Goal: Find specific page/section: Find specific page/section

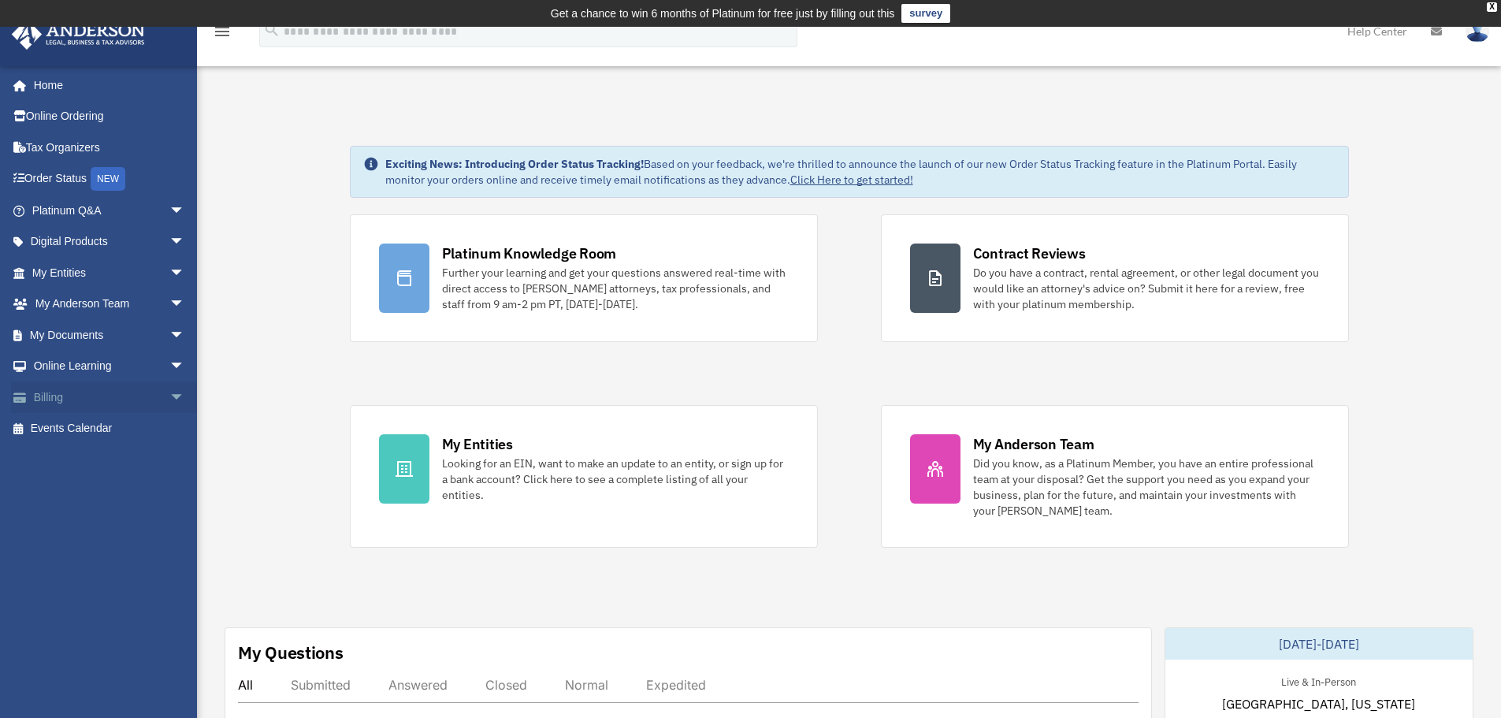
click at [169, 398] on span "arrow_drop_down" at bounding box center [185, 397] width 32 height 32
click at [137, 489] on link "Manage Payments" at bounding box center [115, 492] width 187 height 32
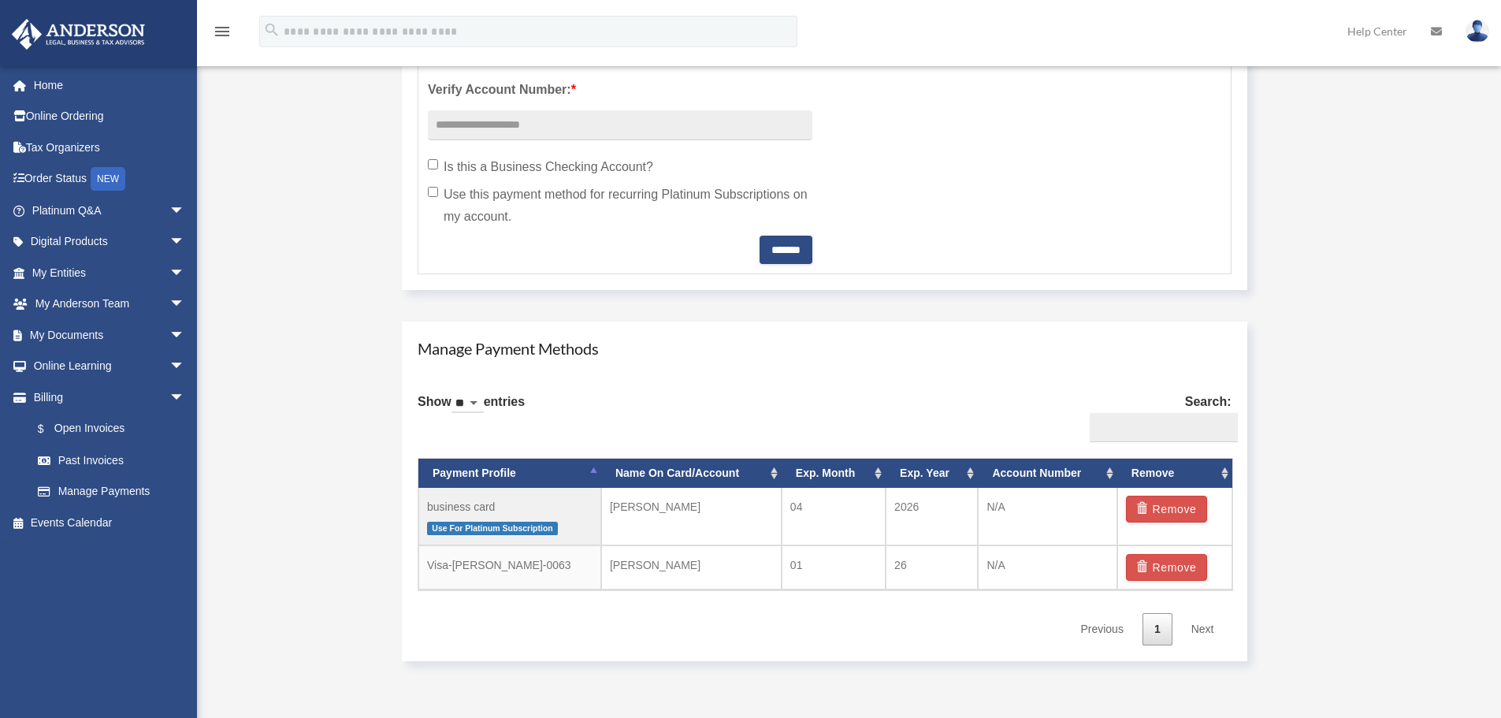
scroll to position [708, 0]
click at [169, 270] on span "arrow_drop_down" at bounding box center [185, 273] width 32 height 32
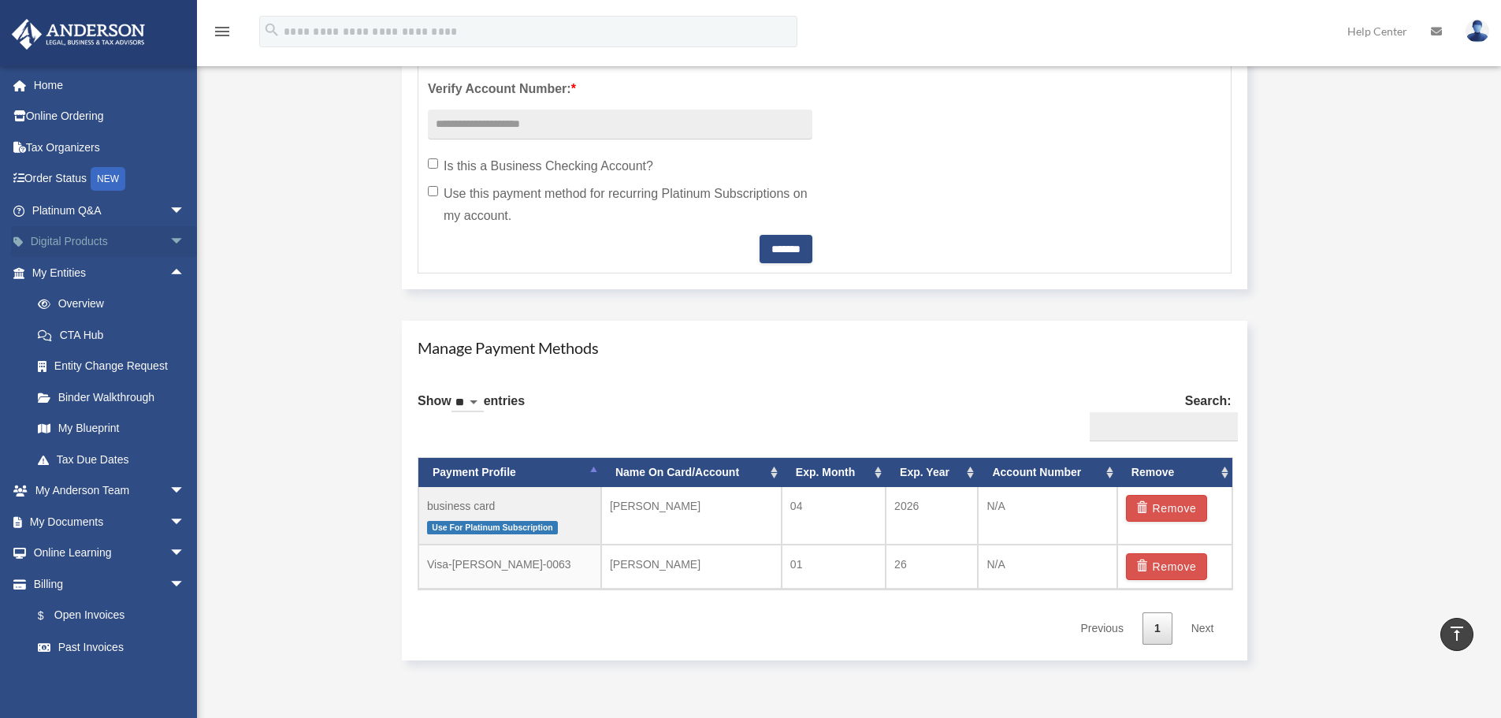
click at [169, 241] on span "arrow_drop_down" at bounding box center [185, 242] width 32 height 32
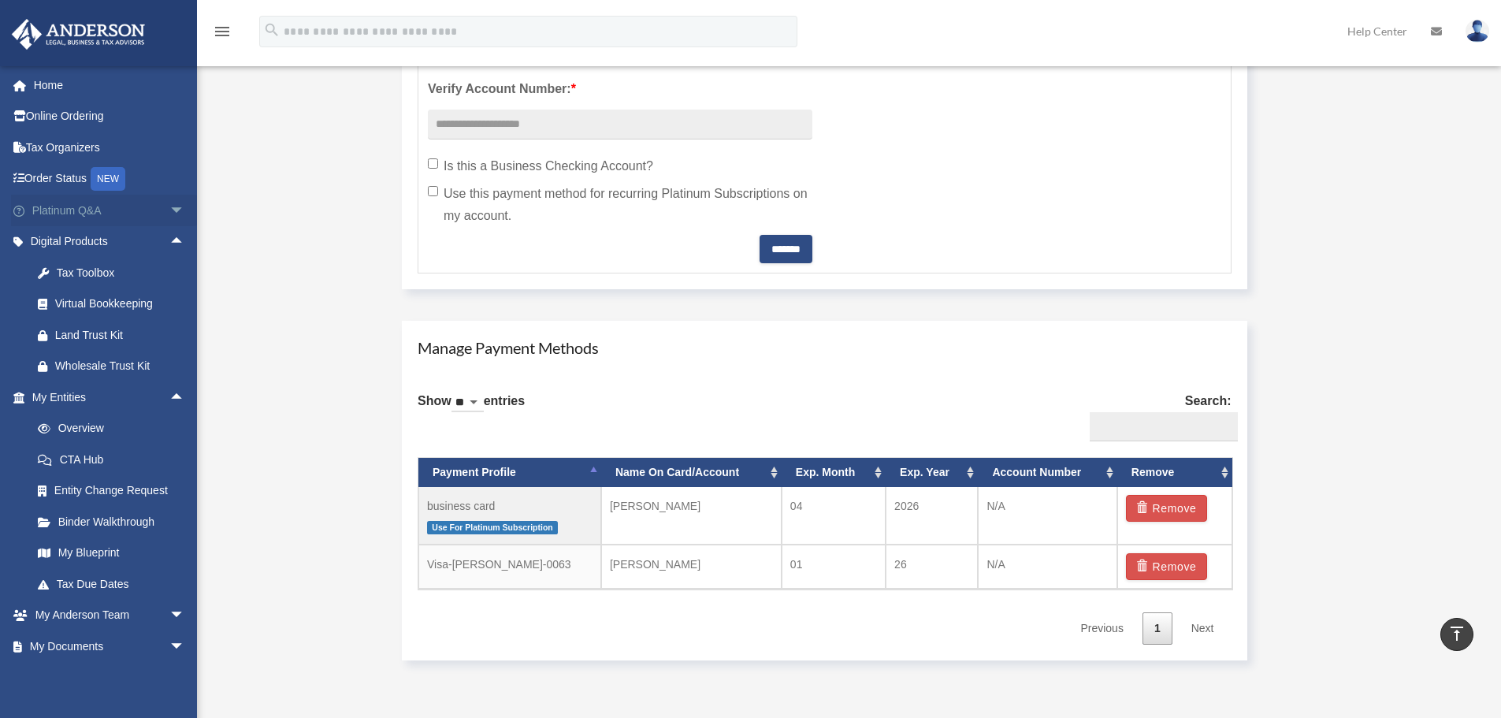
click at [169, 210] on span "arrow_drop_down" at bounding box center [185, 211] width 32 height 32
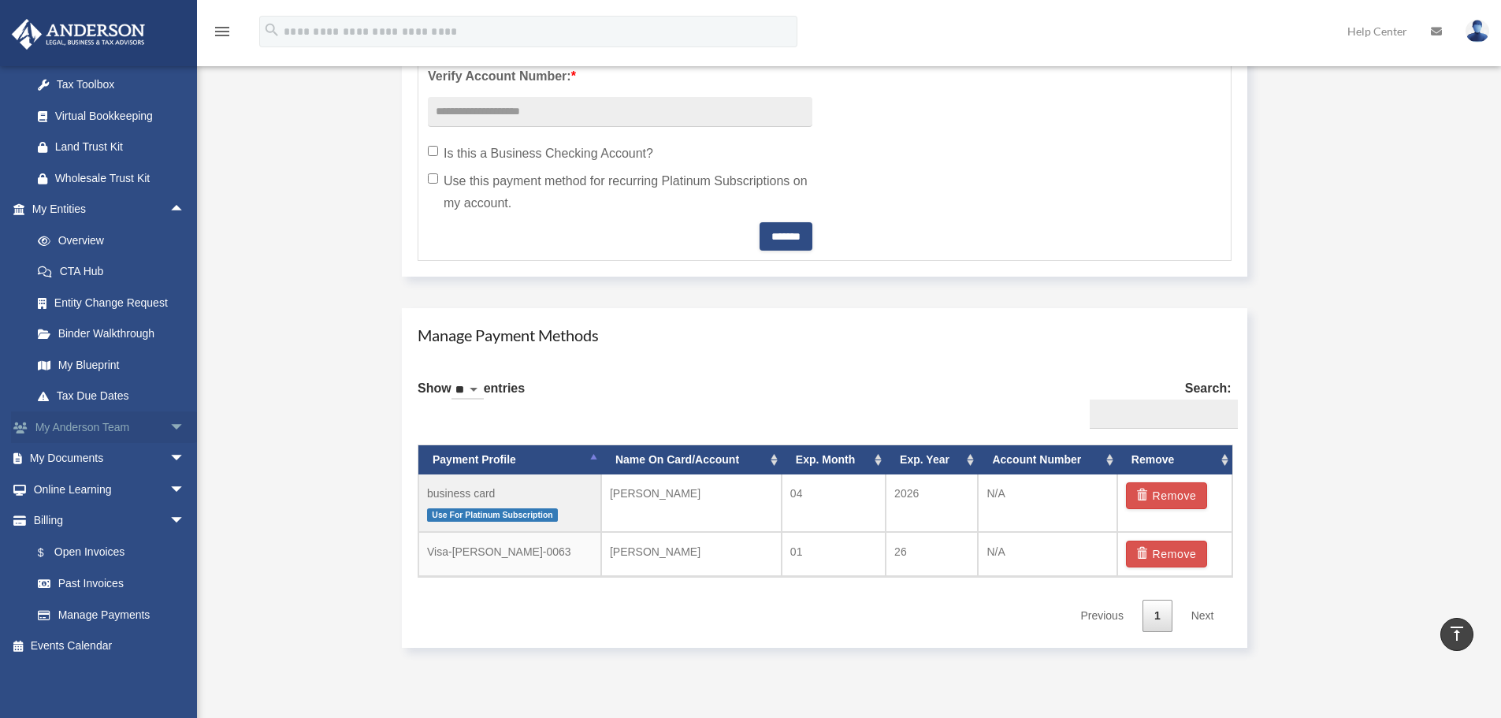
scroll to position [722, 0]
click at [169, 419] on span "arrow_drop_down" at bounding box center [185, 427] width 32 height 32
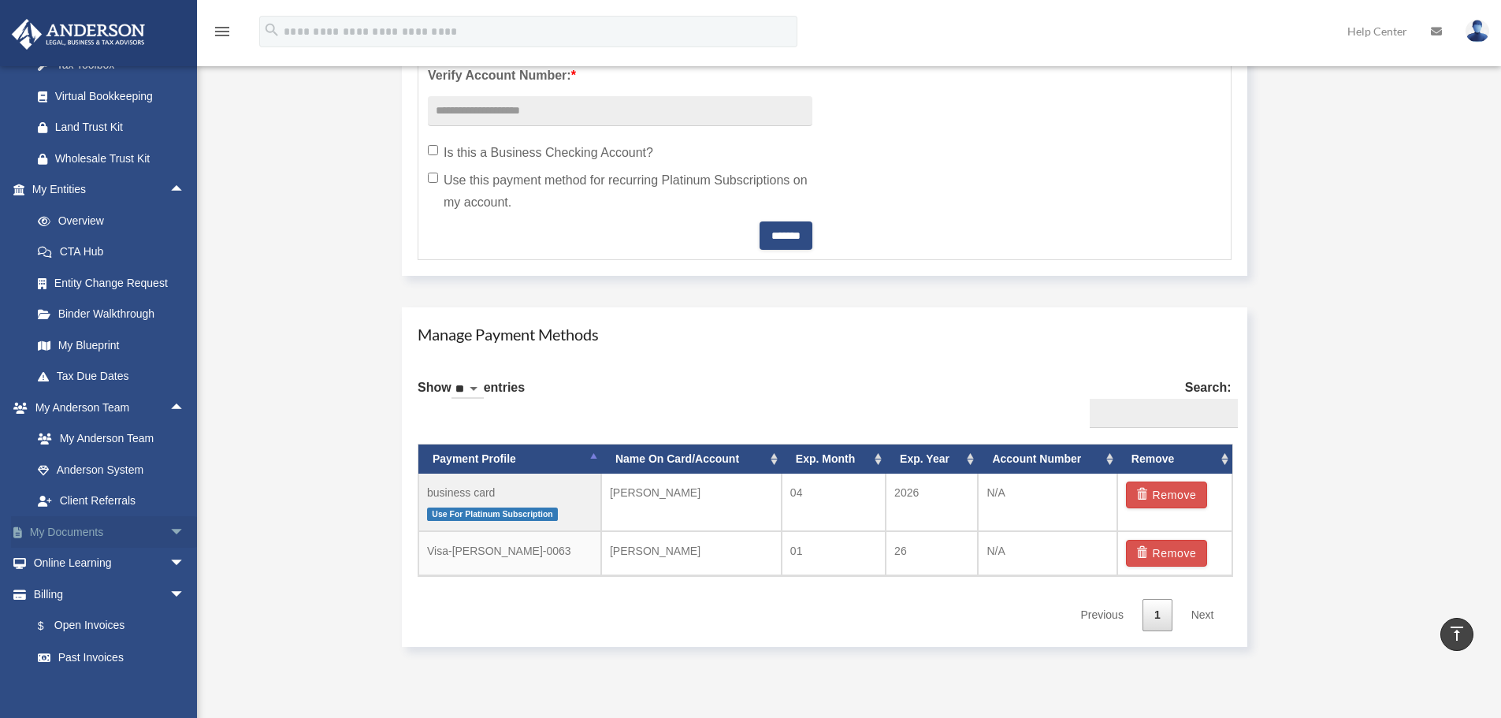
click at [169, 549] on span "arrow_drop_down" at bounding box center [185, 532] width 32 height 32
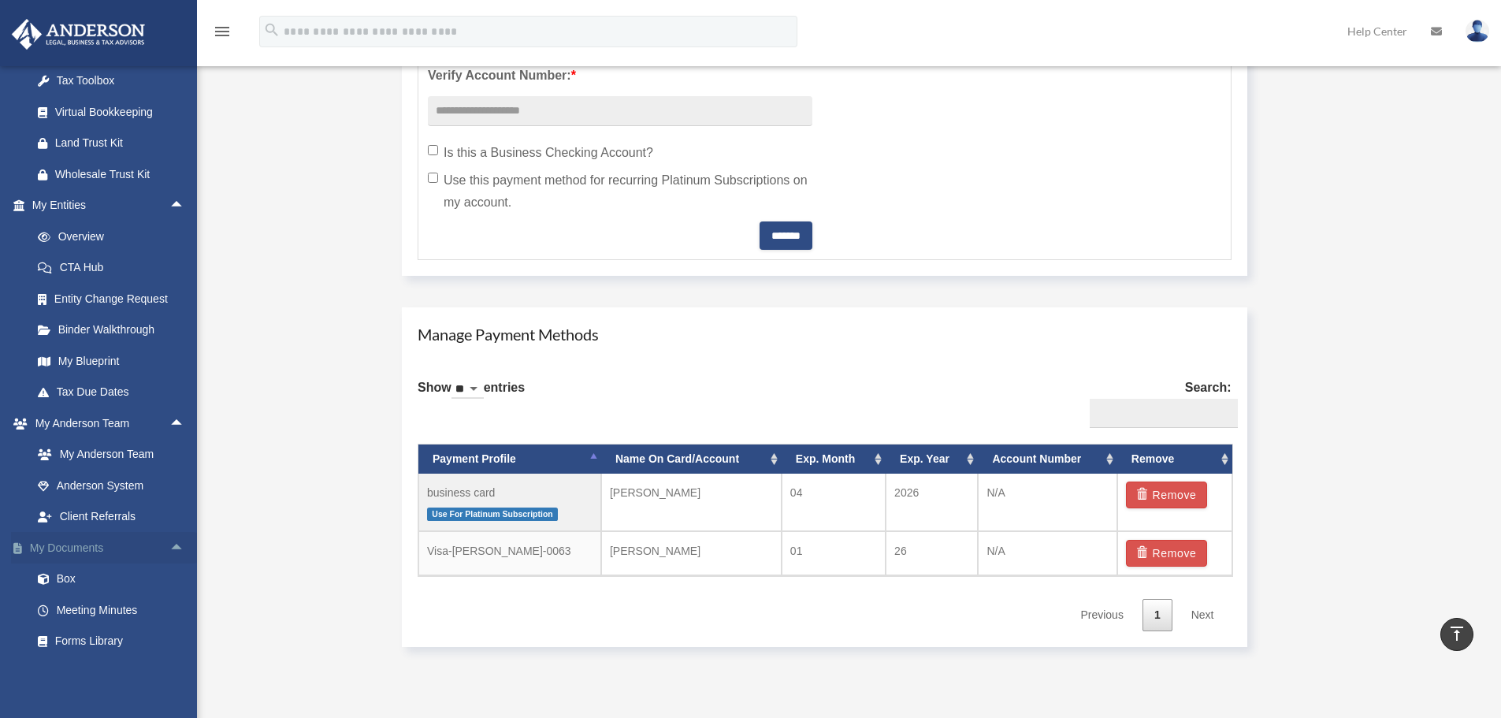
scroll to position [510, 0]
click at [141, 315] on link "Entity Change Request" at bounding box center [115, 300] width 187 height 32
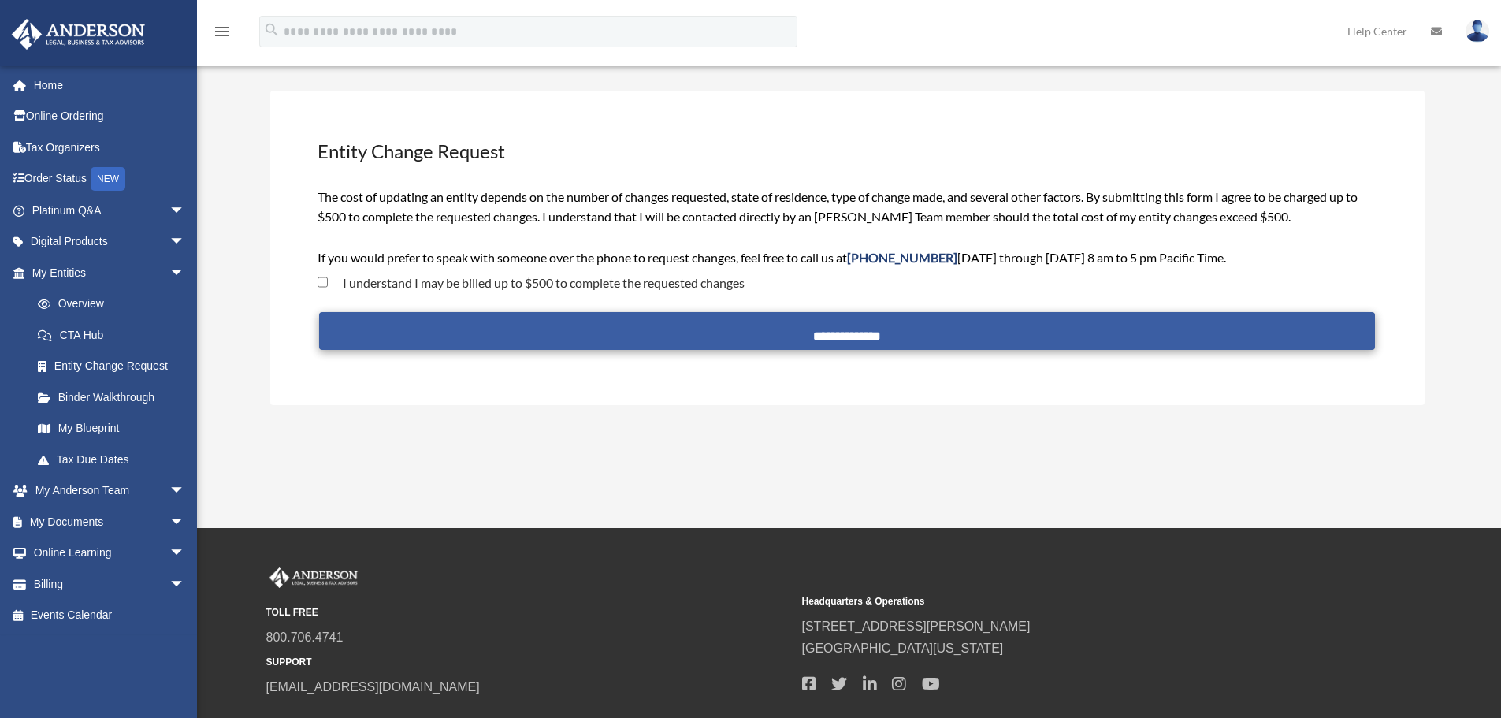
scroll to position [78, 0]
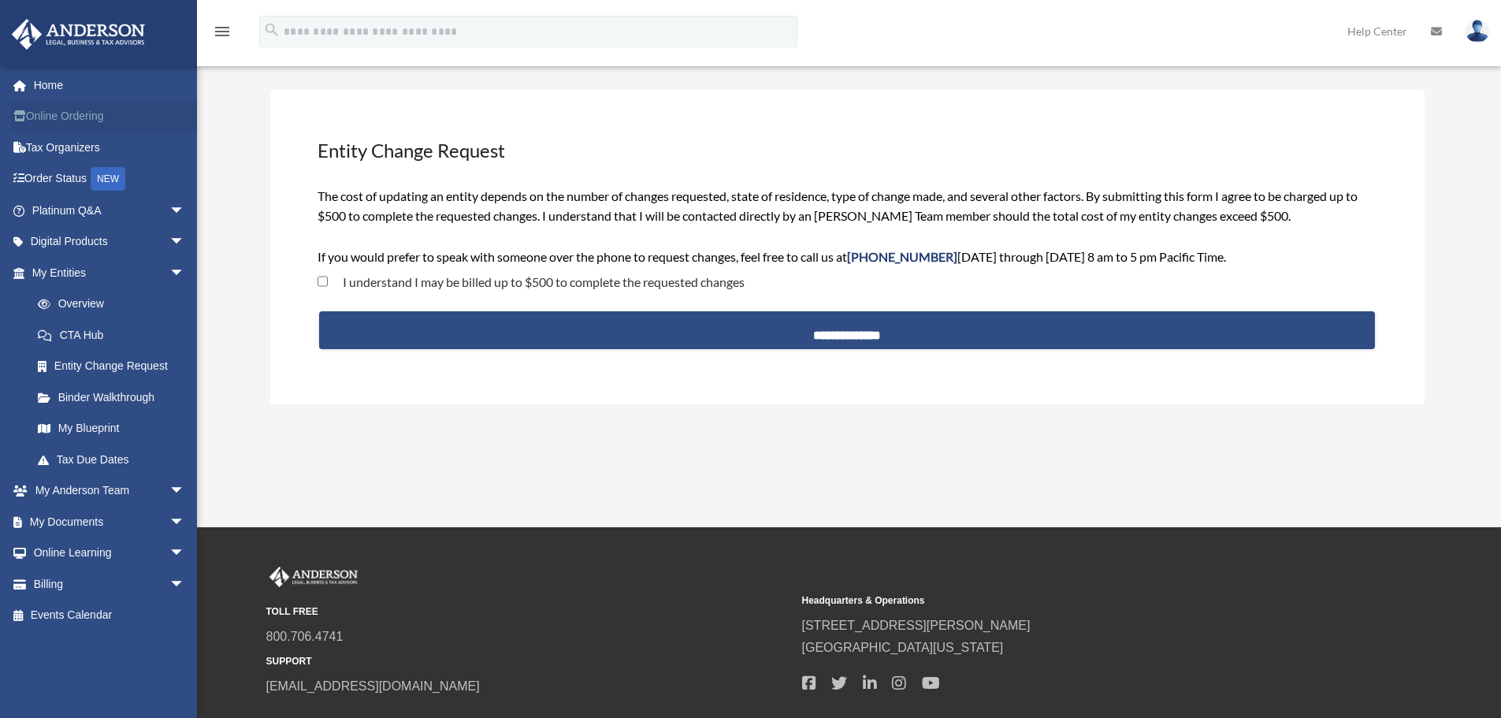
click at [97, 119] on link "Online Ordering" at bounding box center [110, 117] width 198 height 32
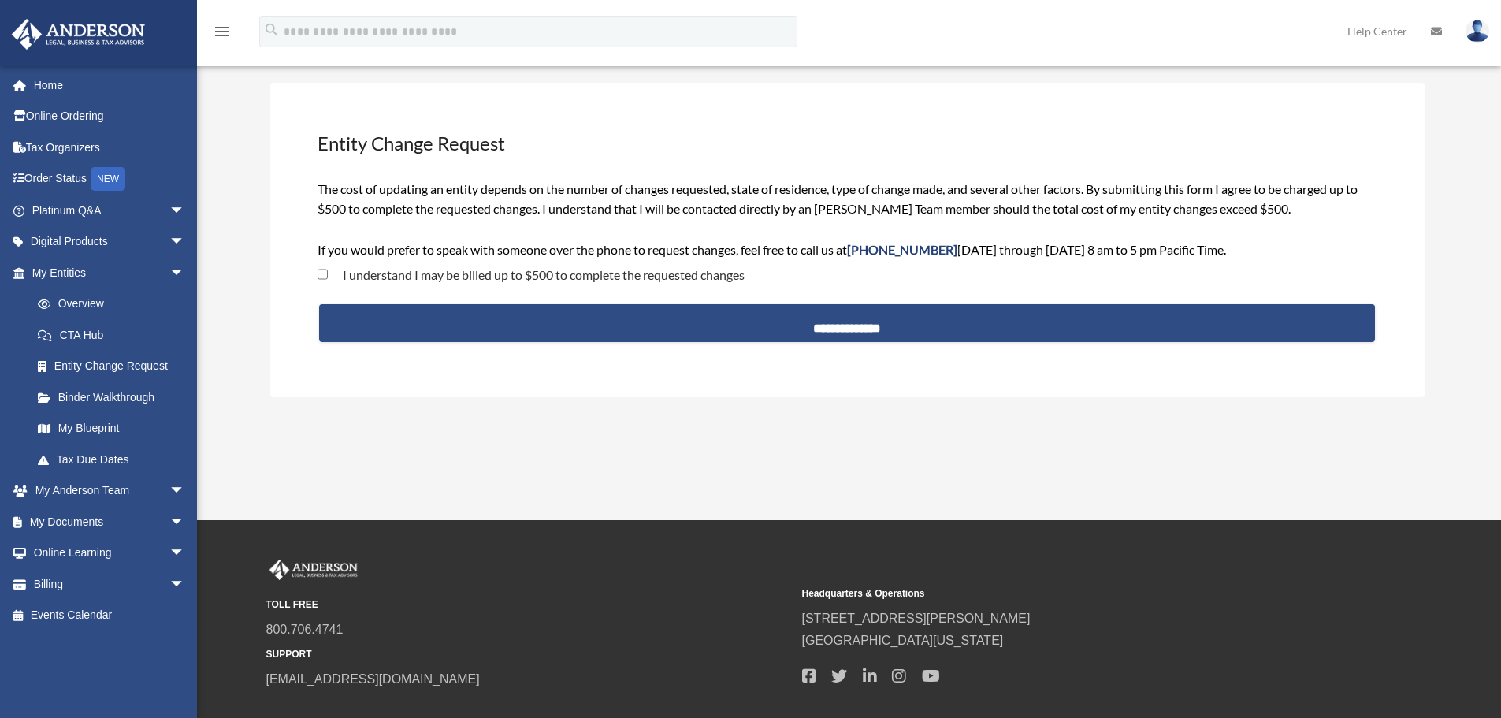
scroll to position [78, 0]
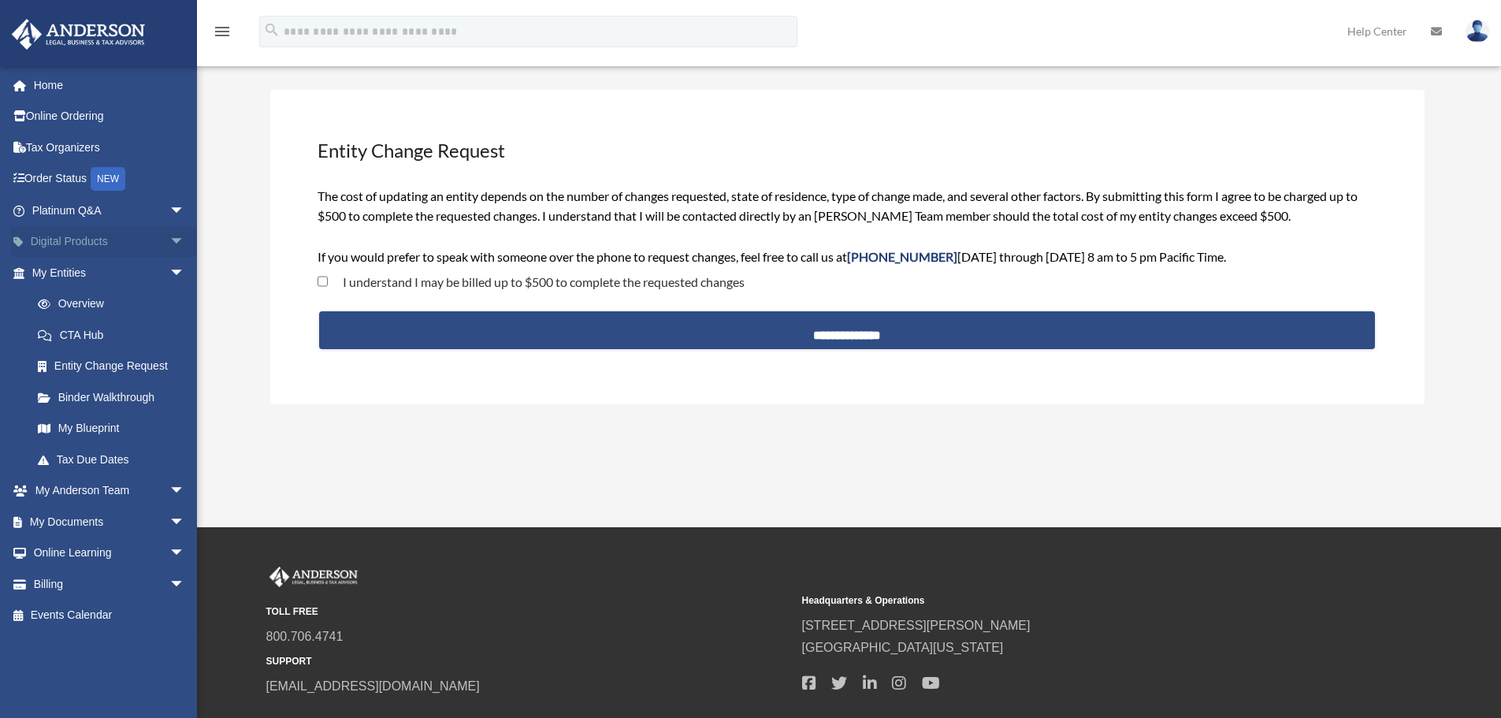
click at [169, 240] on span "arrow_drop_down" at bounding box center [185, 242] width 32 height 32
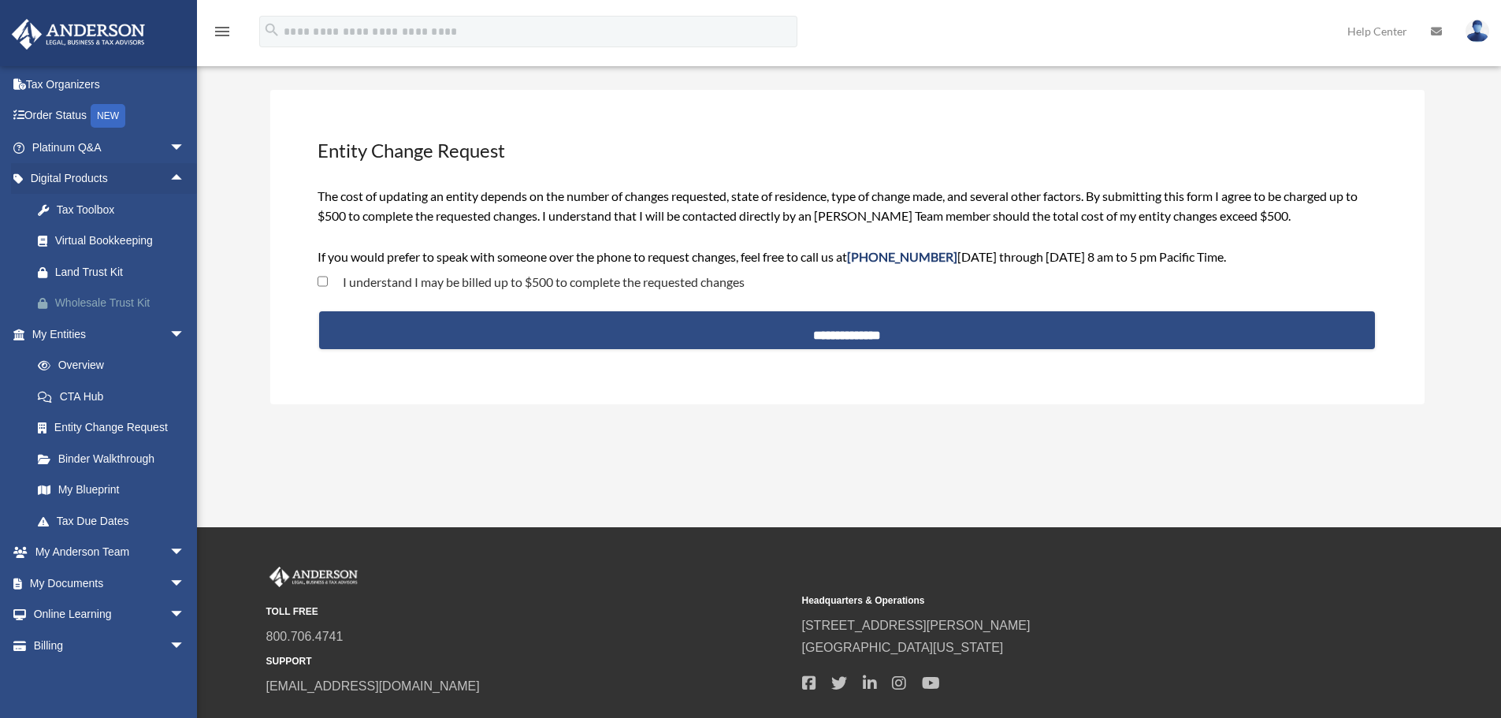
scroll to position [94, 0]
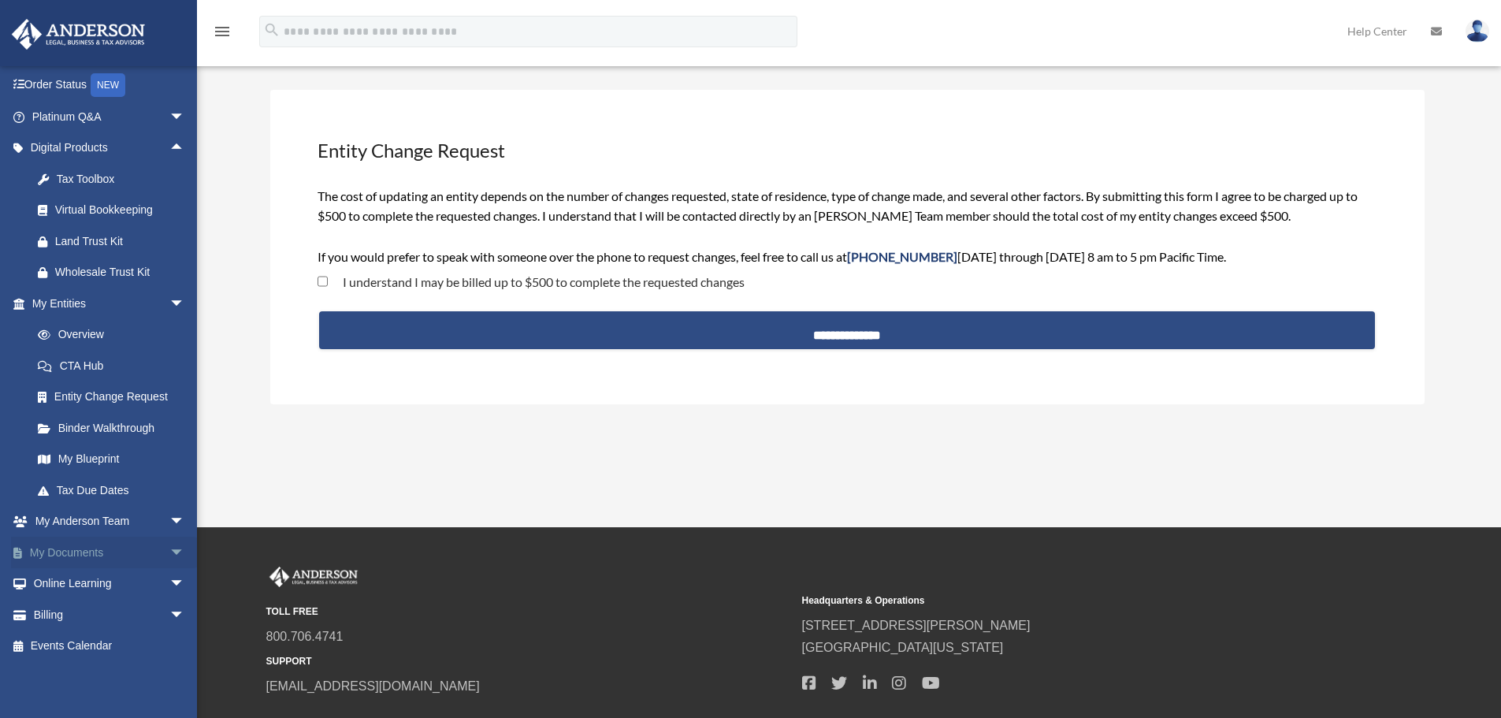
click at [169, 549] on span "arrow_drop_down" at bounding box center [185, 553] width 32 height 32
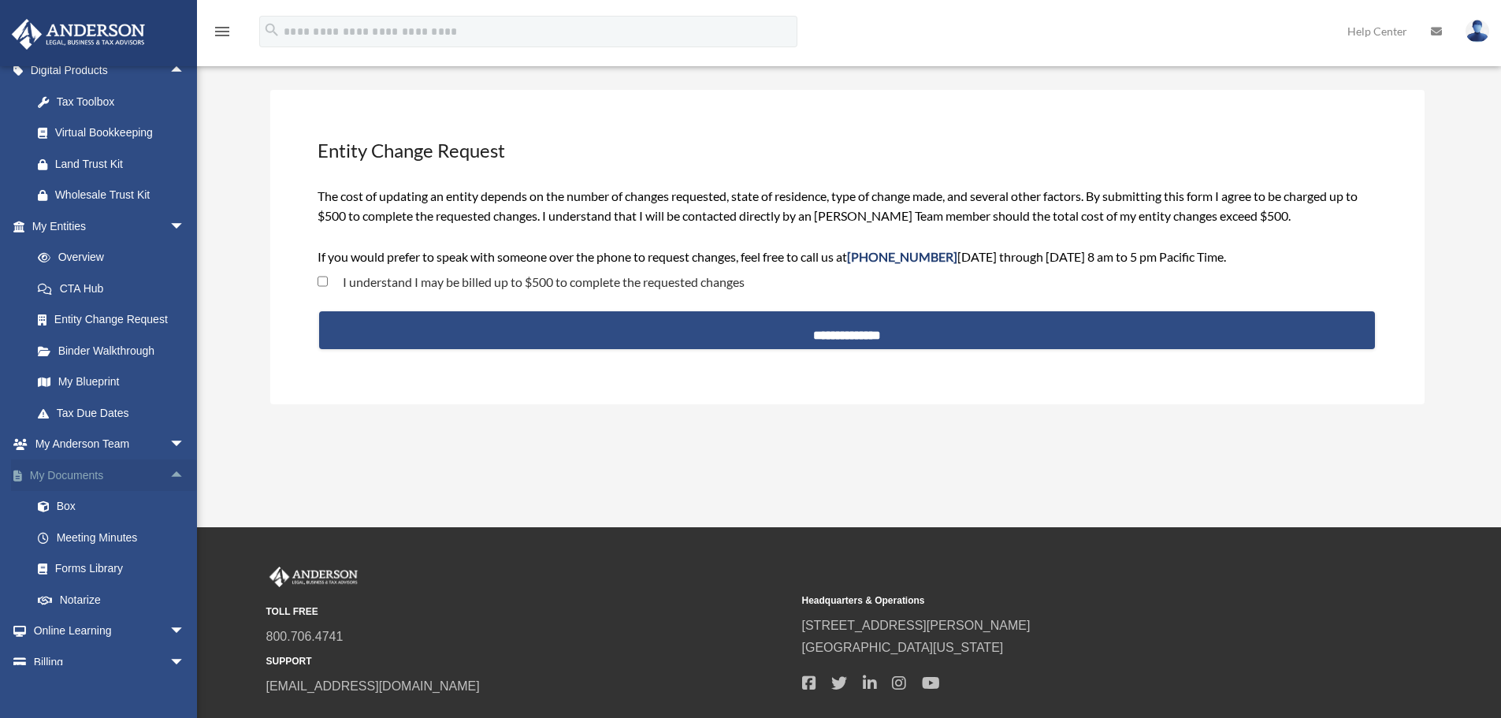
scroll to position [172, 0]
click at [117, 567] on link "Forms Library" at bounding box center [115, 568] width 187 height 32
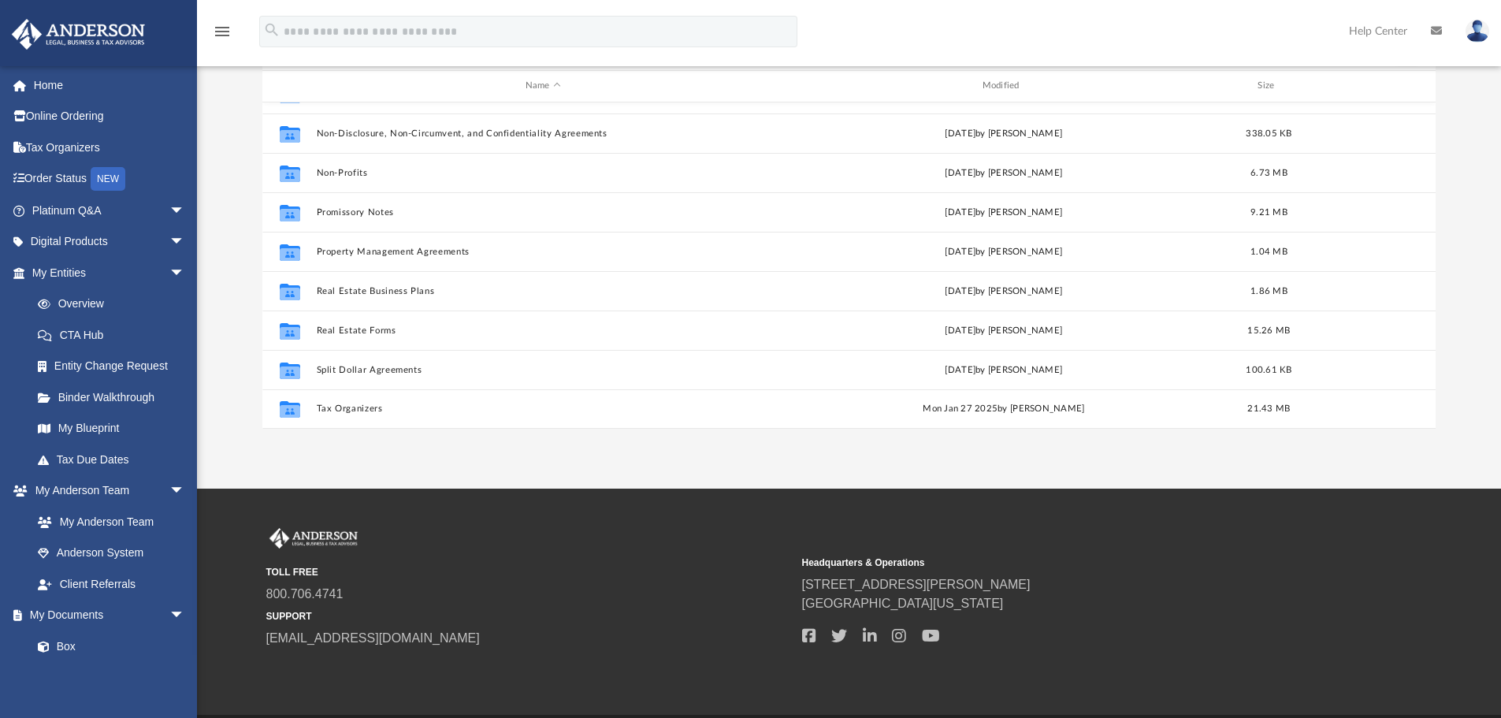
scroll to position [157, 0]
